Goal: Information Seeking & Learning: Check status

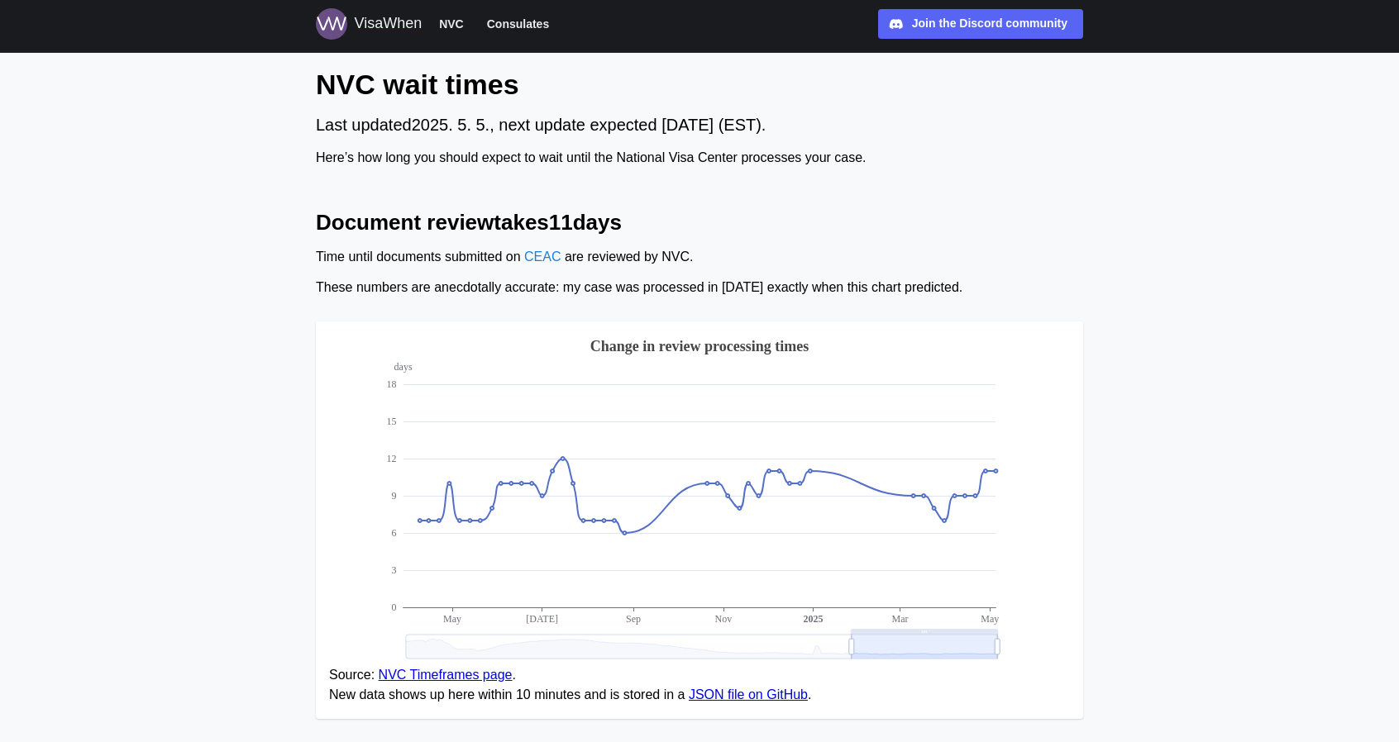
click at [397, 27] on div "VisaWhen" at bounding box center [388, 23] width 68 height 23
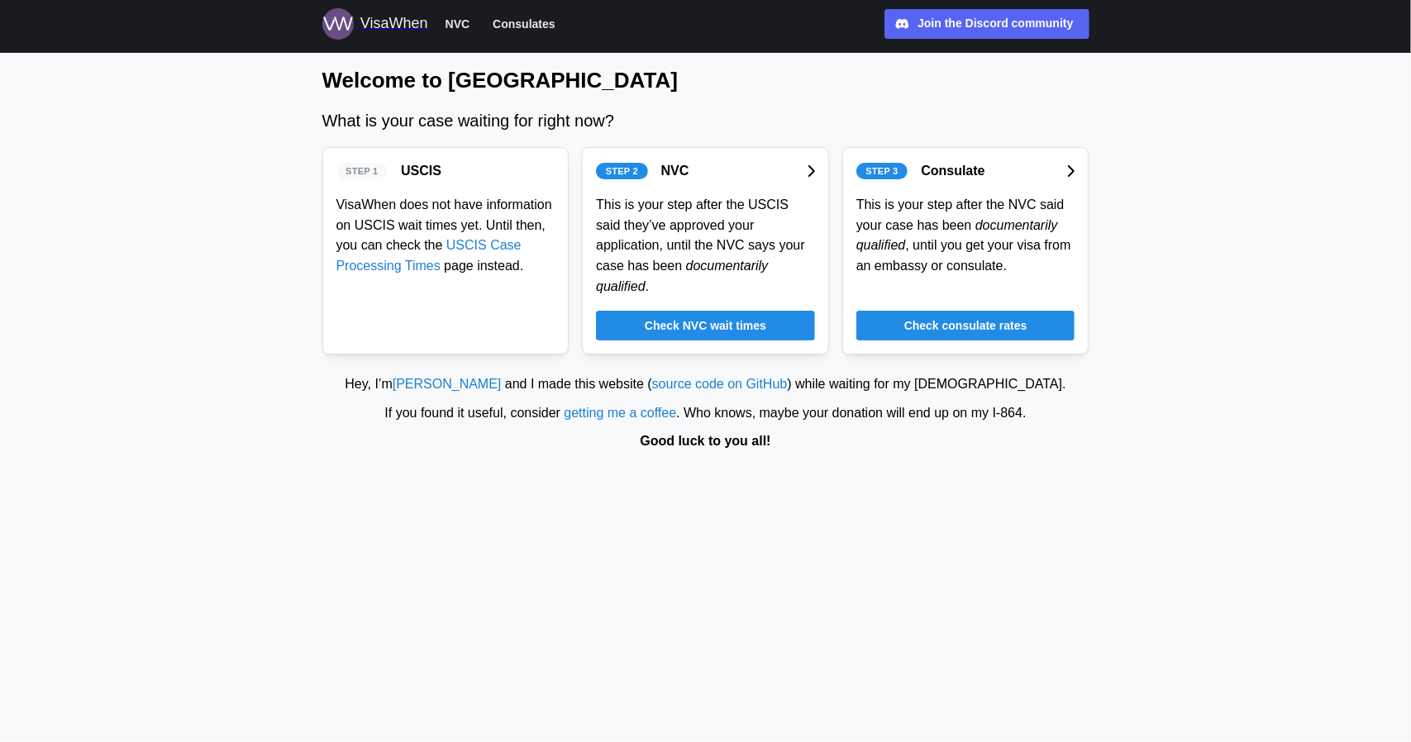
click at [717, 312] on span "Check NVC wait times" at bounding box center [706, 326] width 122 height 28
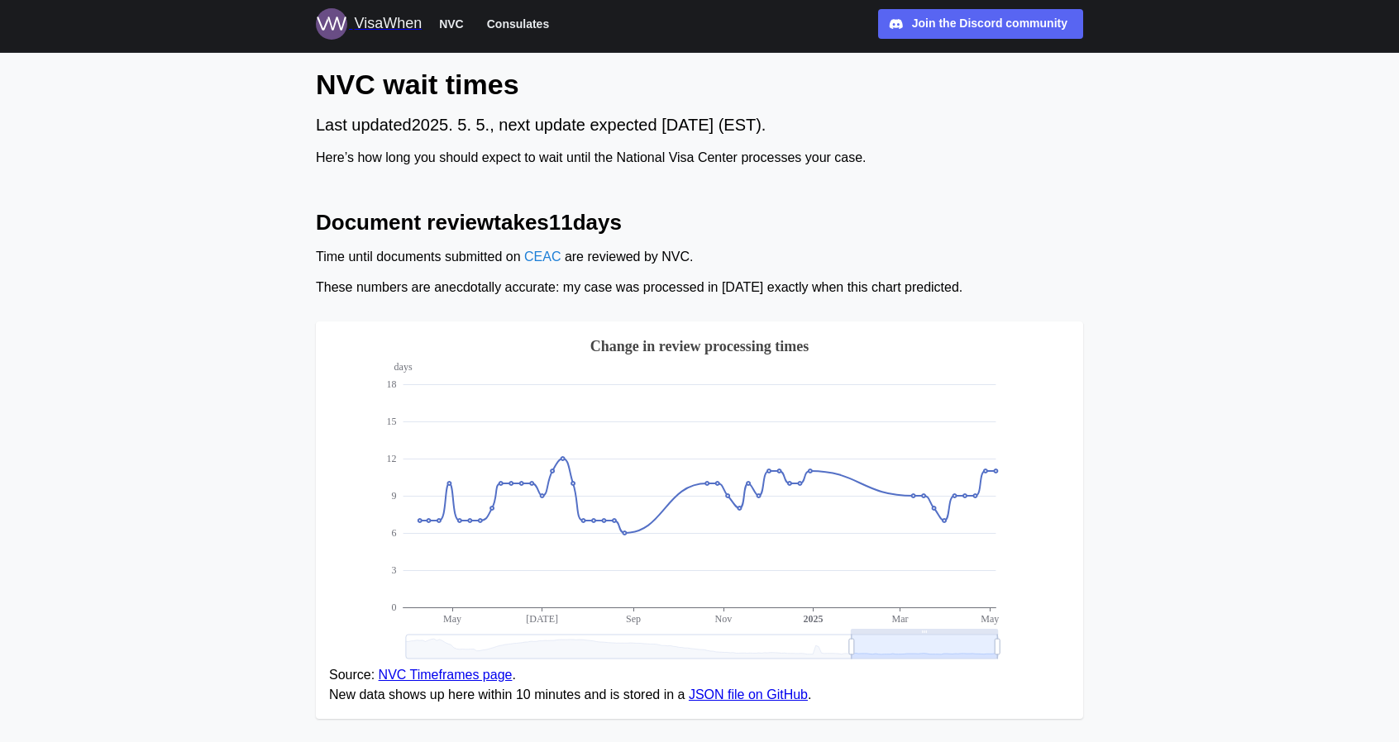
click at [917, 649] on icon at bounding box center [702, 647] width 592 height 24
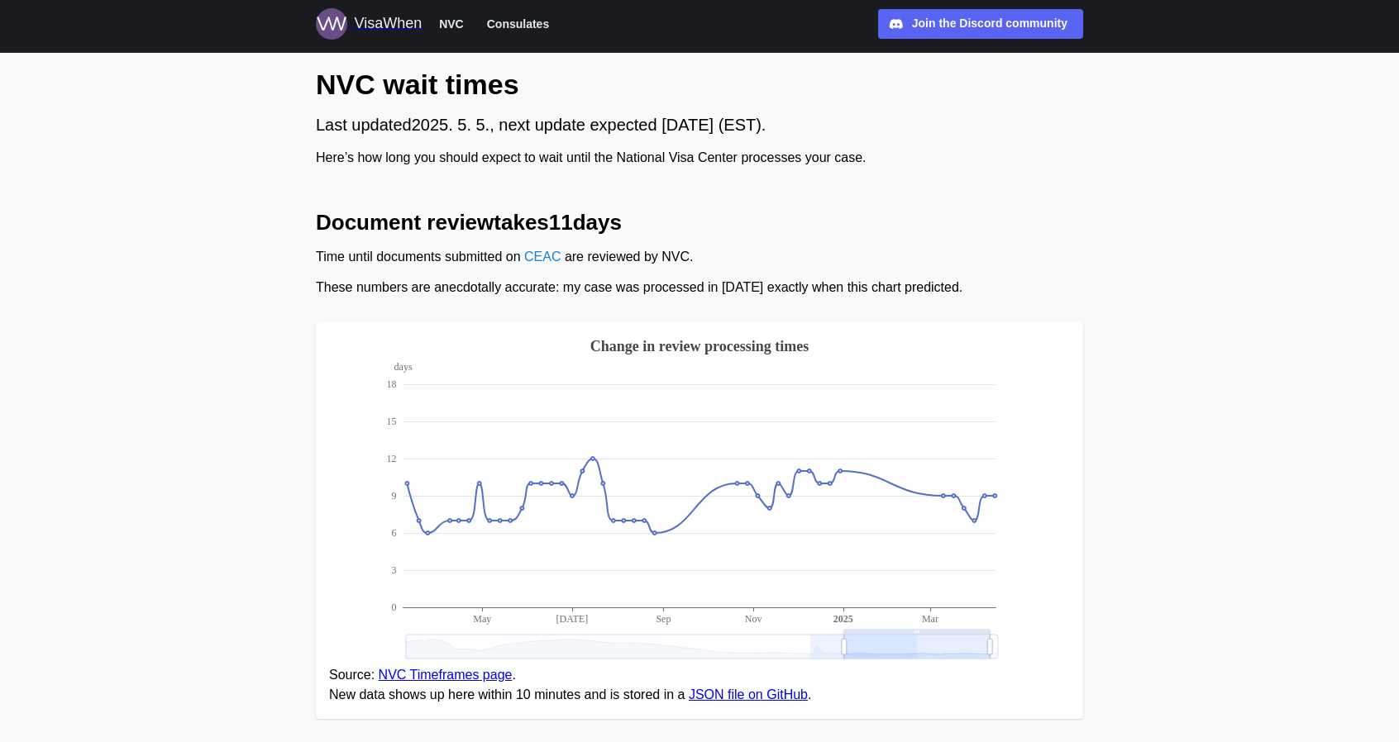
drag, startPoint x: 917, startPoint y: 649, endPoint x: 810, endPoint y: 652, distance: 106.7
click at [810, 652] on icon at bounding box center [702, 647] width 592 height 24
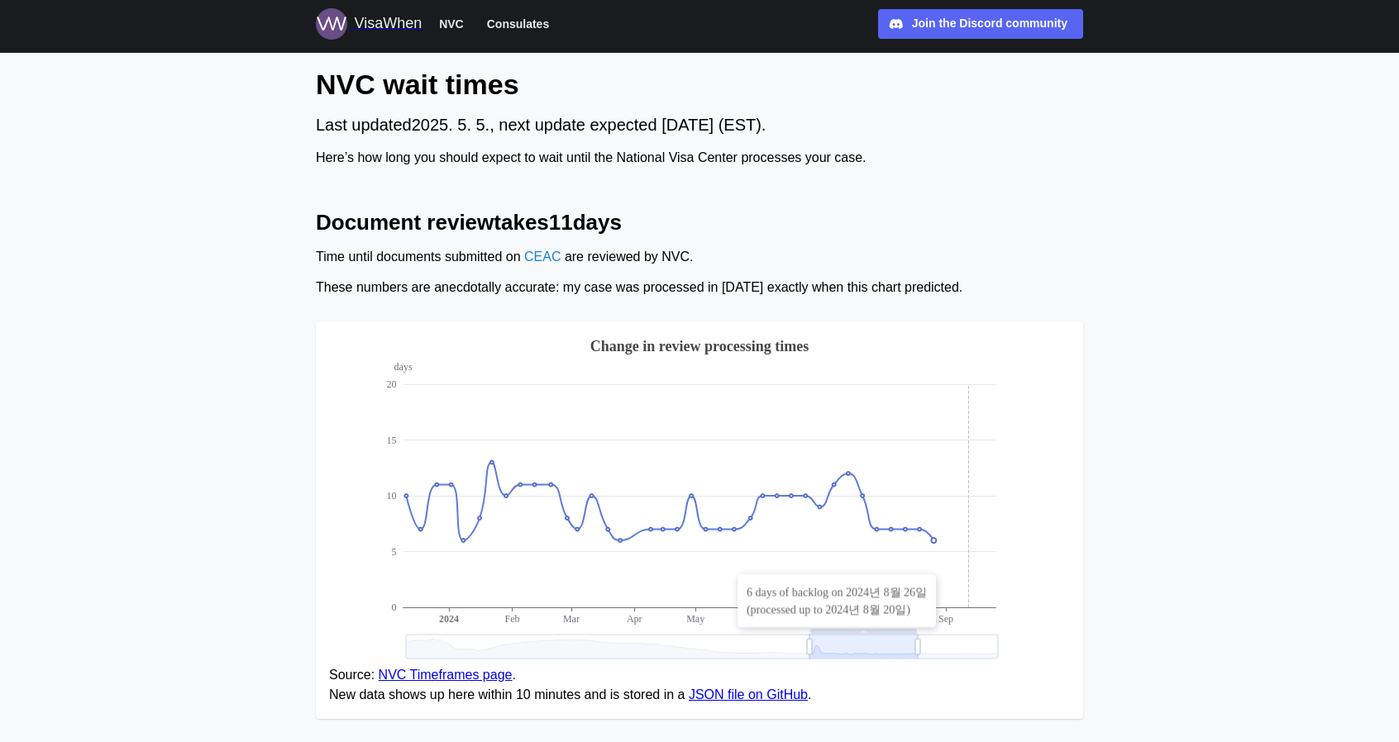
drag, startPoint x: 1002, startPoint y: 553, endPoint x: 955, endPoint y: 558, distance: 46.6
click at [1000, 553] on icon "days 0 5 10 15 [DATE] Mar Apr May Jun [DATE] Aug [DATE] Change in review proces…" at bounding box center [699, 500] width 741 height 331
drag, startPoint x: 901, startPoint y: 563, endPoint x: 870, endPoint y: 567, distance: 31.7
click at [870, 567] on icon "days 0 5 10 15 [DATE] Mar Apr May Jun [DATE] Aug [DATE] Change in review proces…" at bounding box center [699, 500] width 741 height 331
drag, startPoint x: 969, startPoint y: 644, endPoint x: 992, endPoint y: 642, distance: 23.2
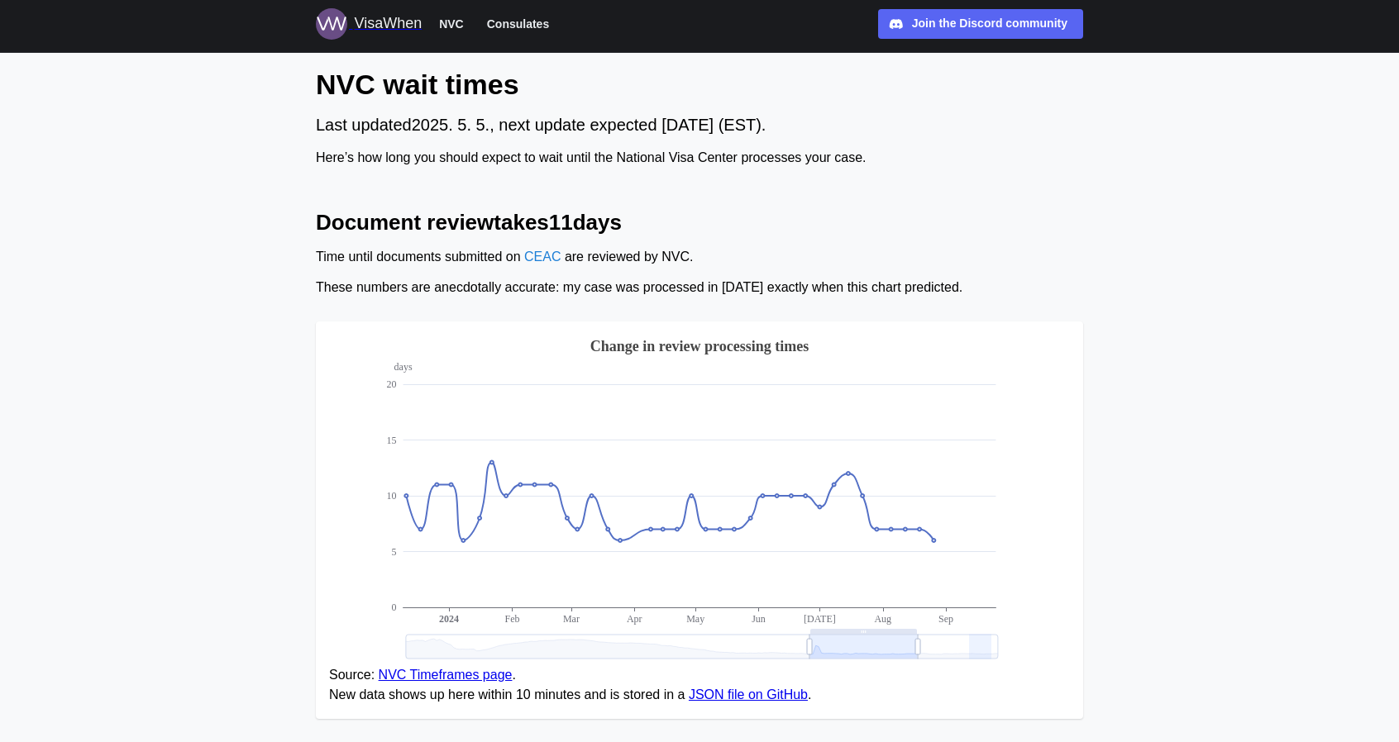
click at [992, 642] on g "days 0 5 10 15 [DATE] Mar Apr May Jun [DATE] Aug [DATE] Change in review proces…" at bounding box center [693, 497] width 612 height 325
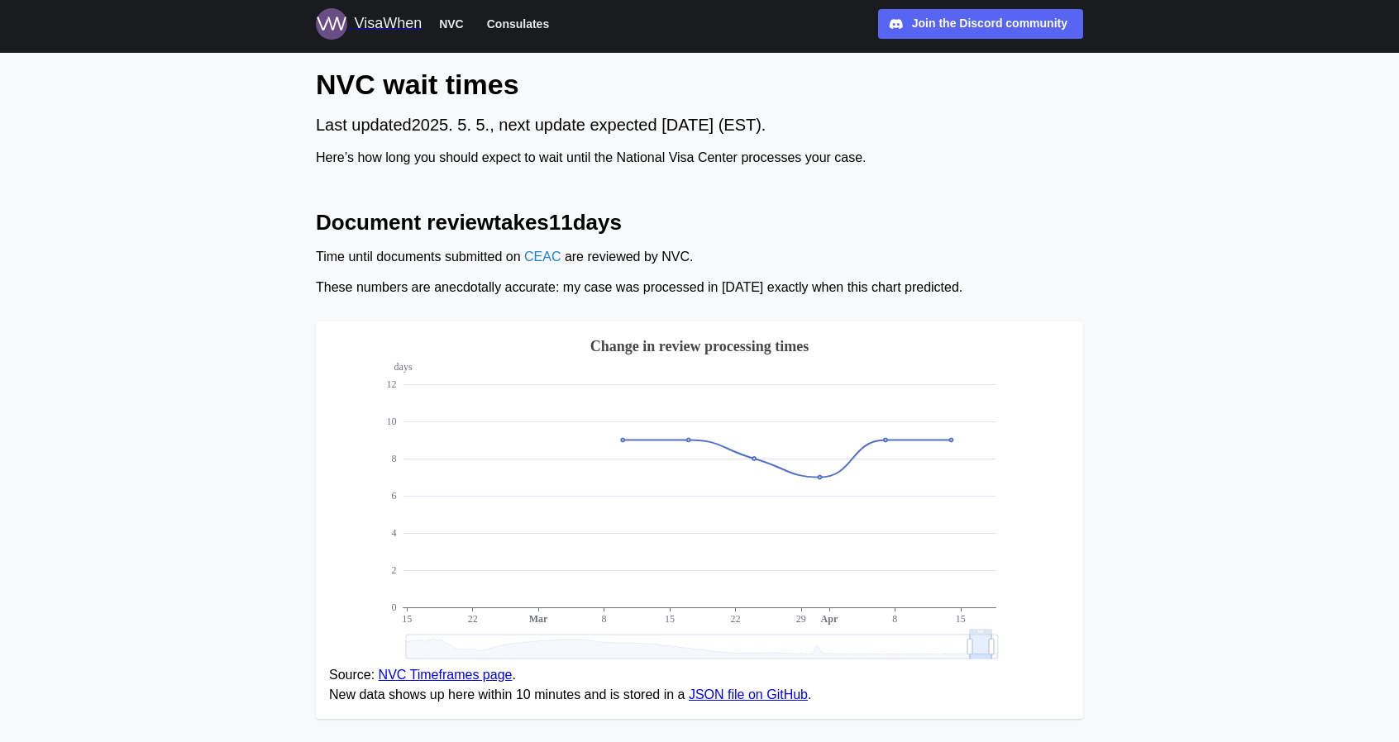
click at [1051, 646] on icon "days 0 2 4 6 8 10 12 15 22 8 15 22 29 8 [DATE] Apr Change in review processing …" at bounding box center [699, 500] width 741 height 331
click at [936, 584] on icon "days 0 2 4 6 8 10 12 15 22 8 15 22 29 8 [DATE] Apr Change in review processing …" at bounding box center [699, 500] width 741 height 331
click at [784, 655] on icon at bounding box center [702, 647] width 592 height 24
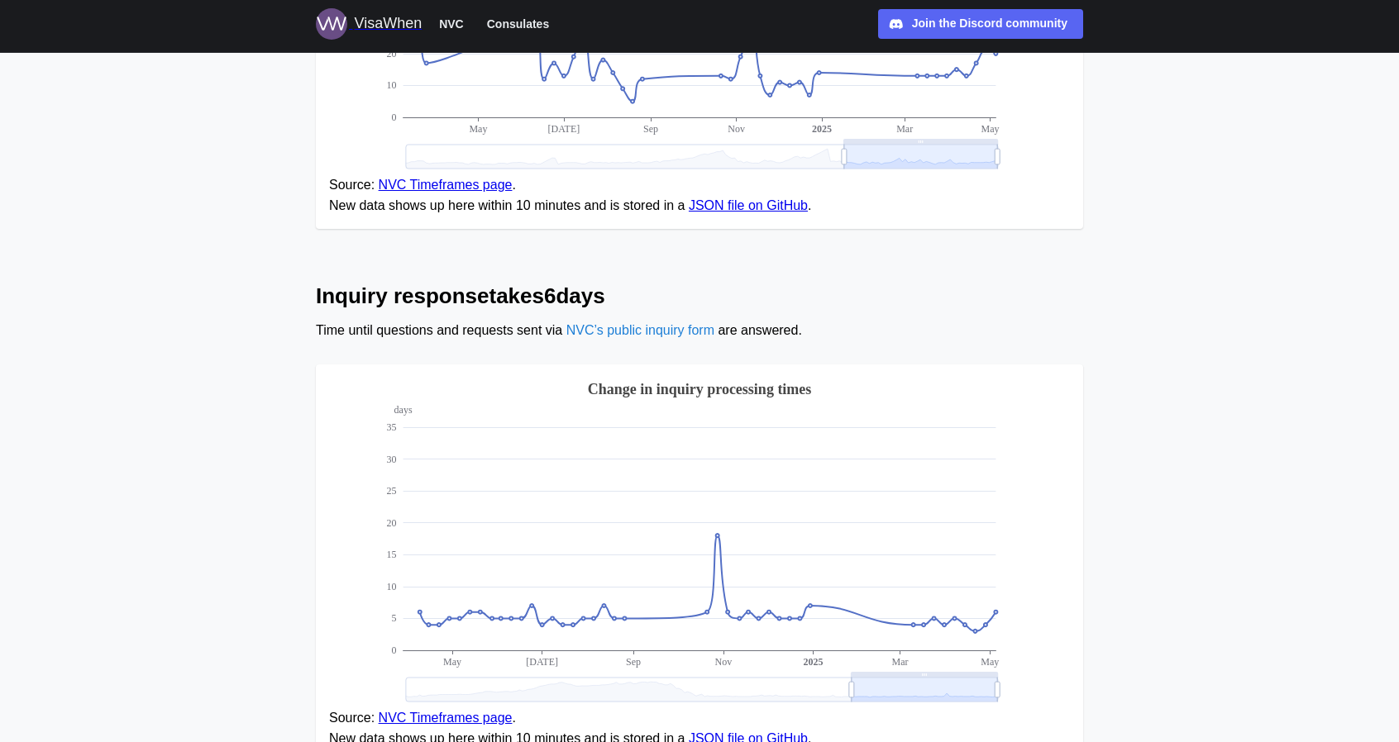
scroll to position [1226, 0]
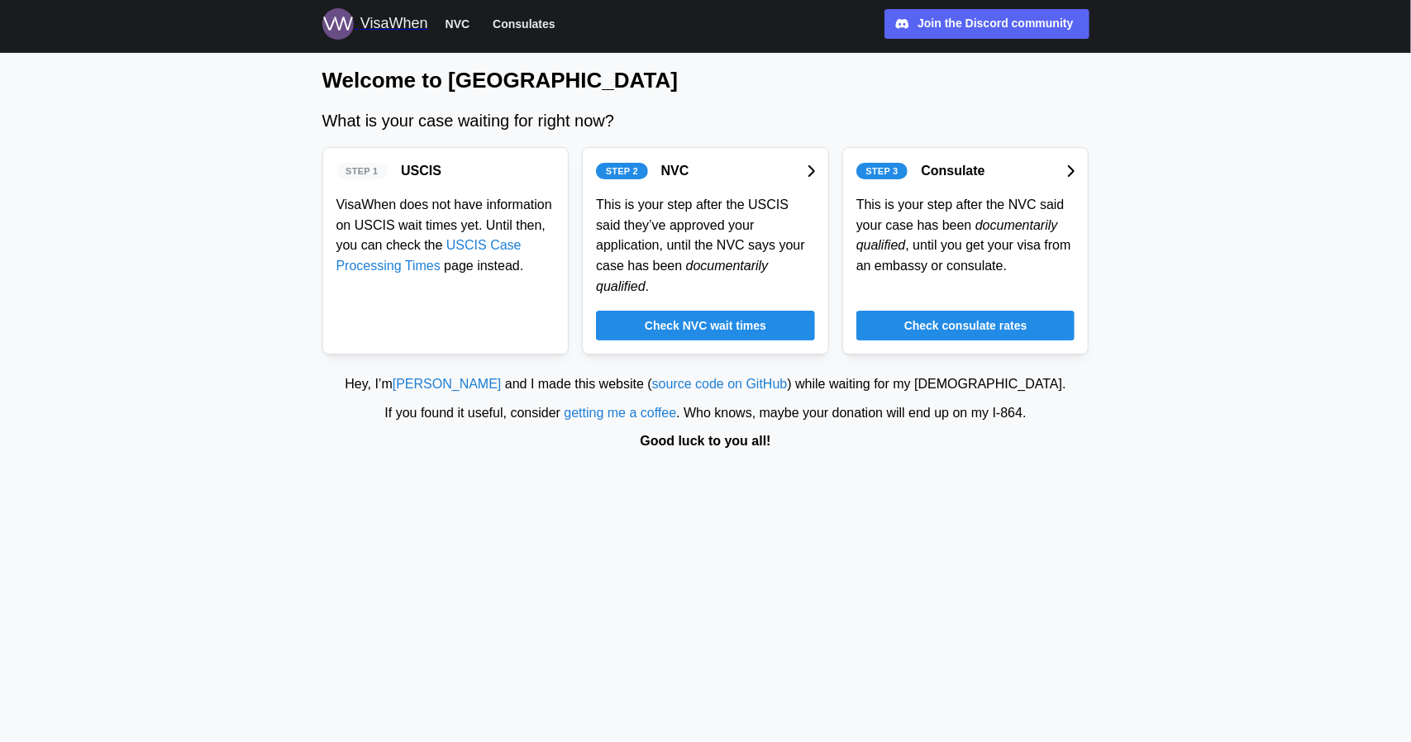
drag, startPoint x: 212, startPoint y: 25, endPoint x: 388, endPoint y: 58, distance: 179.9
click at [384, 64] on main "Welcome to VisaWhen What is your case waiting for right now? Step 1 USCIS VisaW…" at bounding box center [705, 371] width 1411 height 742
click at [443, 27] on button "NVC" at bounding box center [458, 23] width 40 height 21
